Goal: Find specific page/section: Find specific page/section

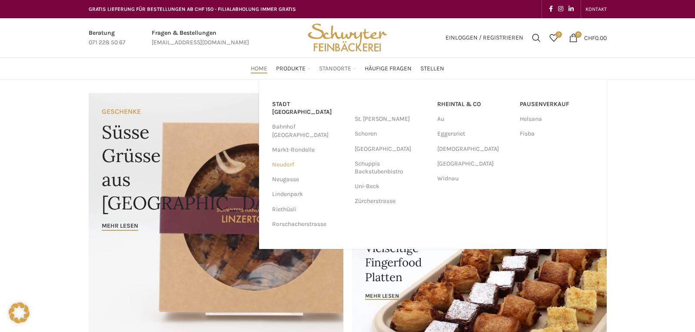
click at [298, 157] on link "Neudorf" at bounding box center [309, 164] width 74 height 15
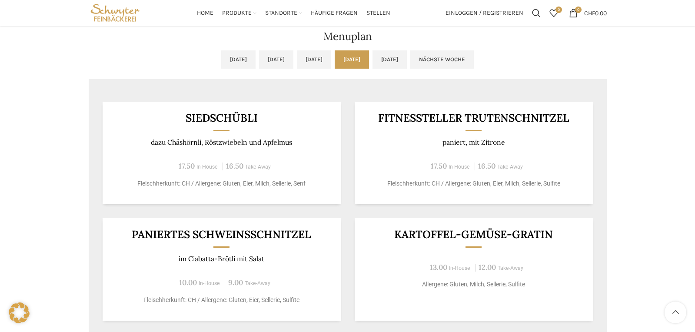
scroll to position [391, 0]
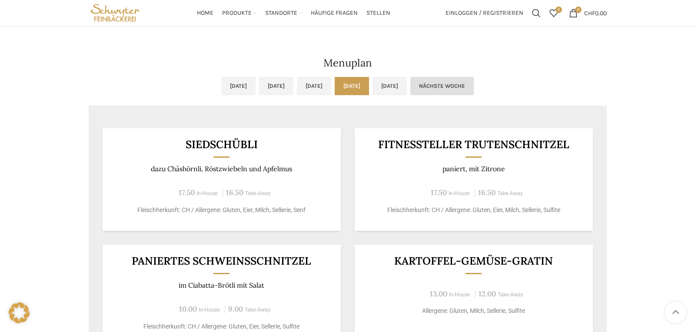
click at [474, 90] on link "Nächste Woche" at bounding box center [441, 86] width 63 height 18
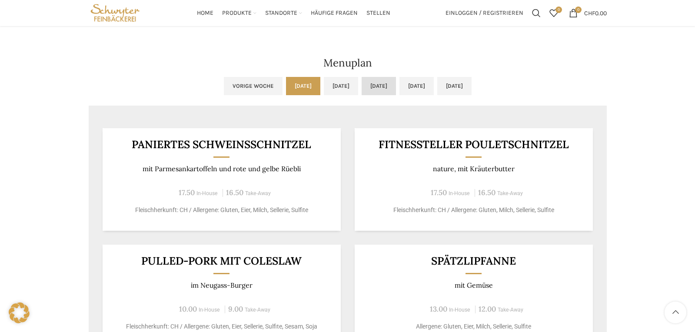
click at [386, 92] on link "Mi, 27.08.2025" at bounding box center [378, 86] width 34 height 18
